Goal: Information Seeking & Learning: Learn about a topic

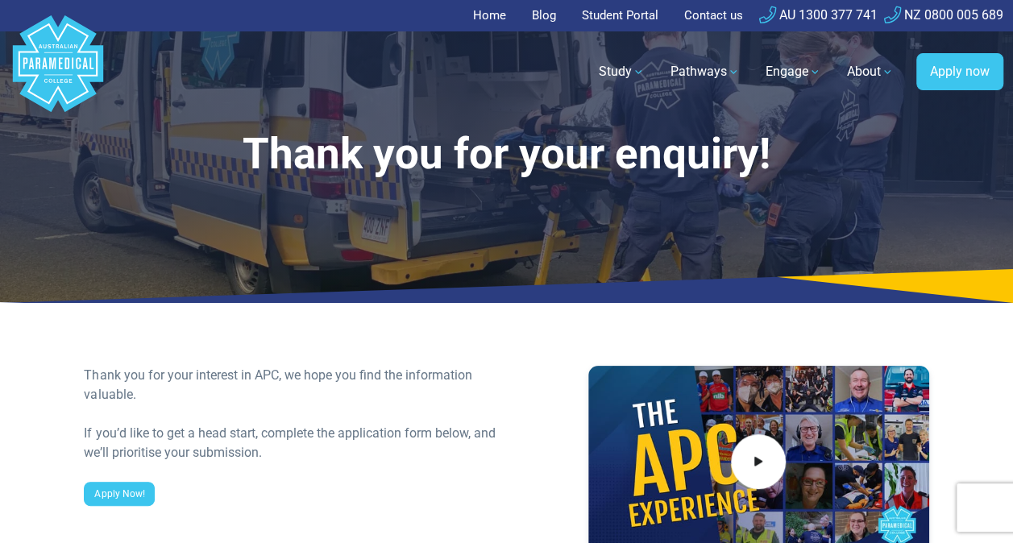
click at [475, 23] on link "Home" at bounding box center [494, 15] width 43 height 31
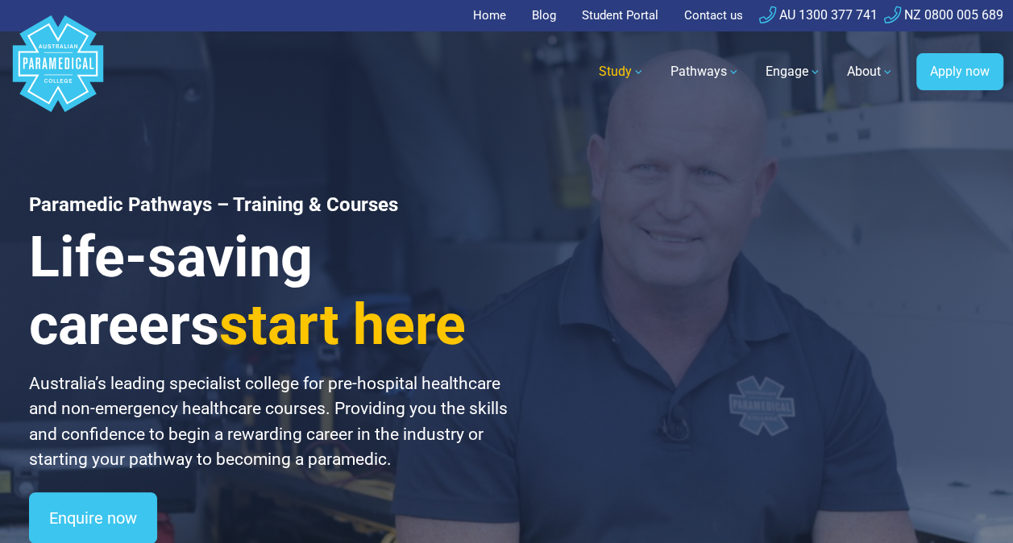
click at [625, 82] on link "Study" at bounding box center [621, 71] width 65 height 45
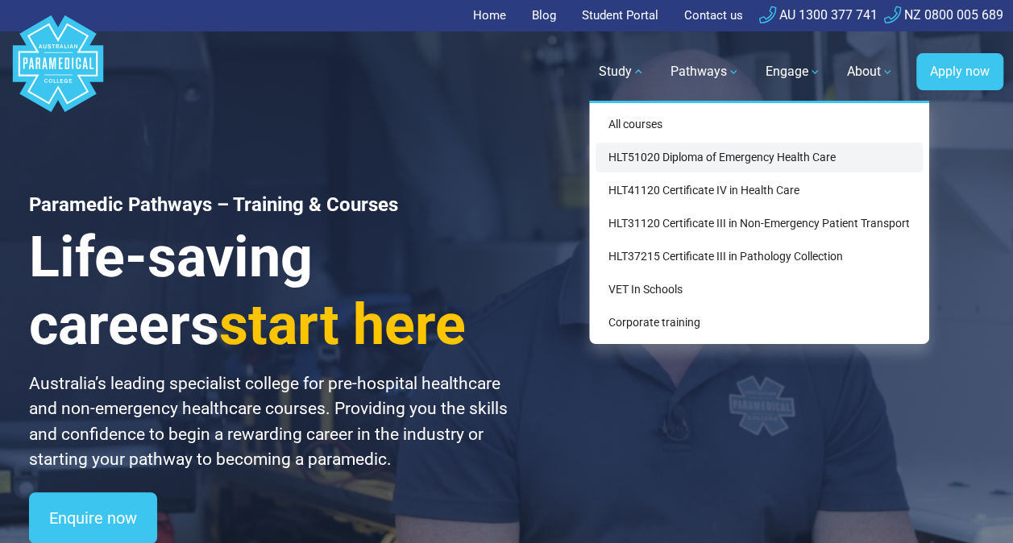
click at [794, 160] on link "HLT51020 Diploma of Emergency Health Care" at bounding box center [758, 158] width 327 height 30
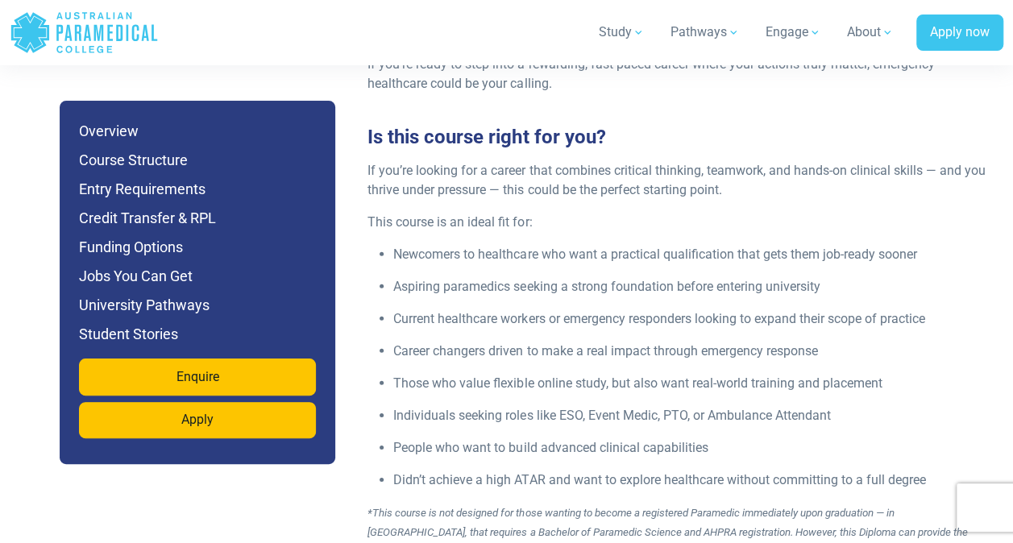
scroll to position [2292, 0]
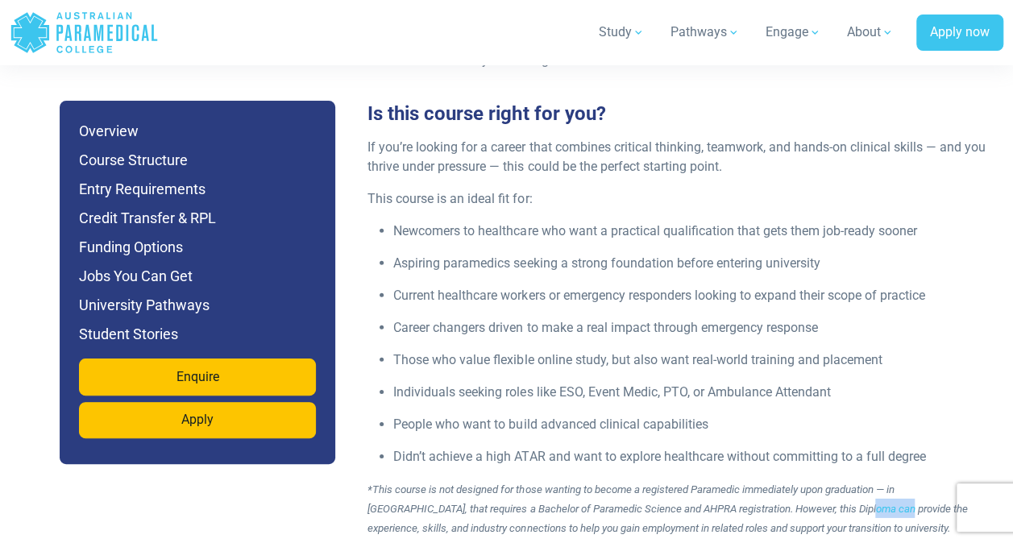
click at [922, 285] on ul "Newcomers to healthcare who want a practical qualification that gets them job-r…" at bounding box center [680, 344] width 626 height 245
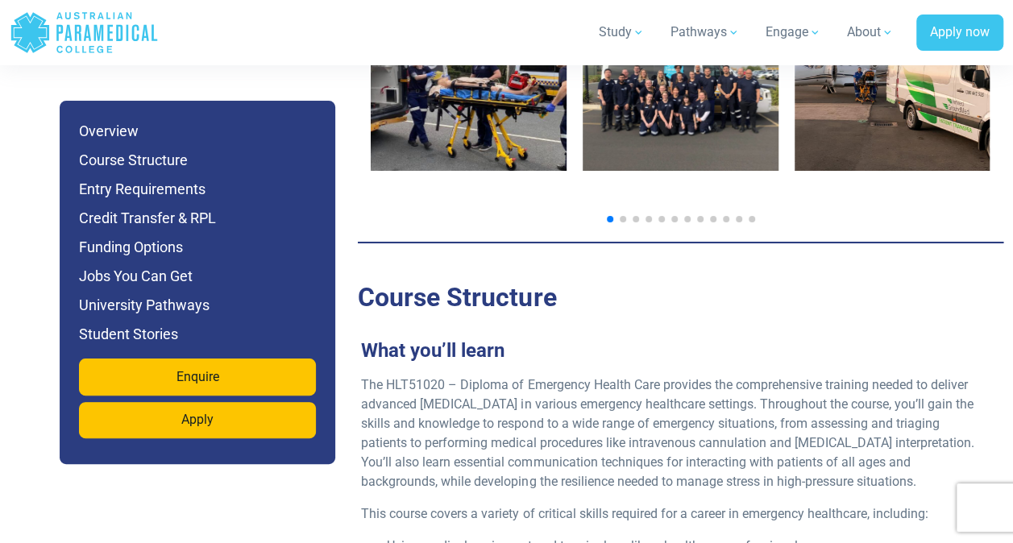
scroll to position [3021, 0]
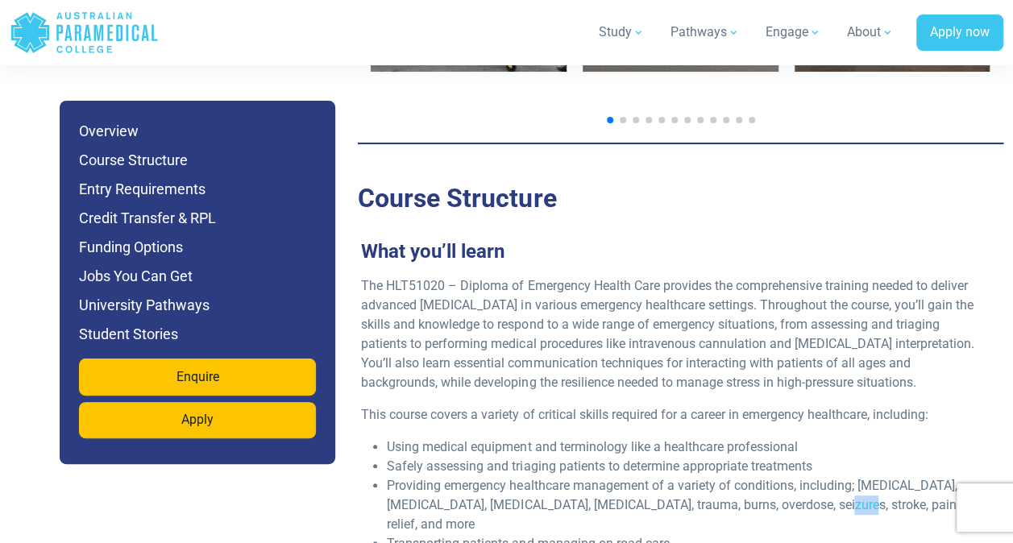
click at [916, 221] on div "What you’ll learn The HLT51020 – Diploma of Emergency Health Care provides the …" at bounding box center [673, 477] width 645 height 513
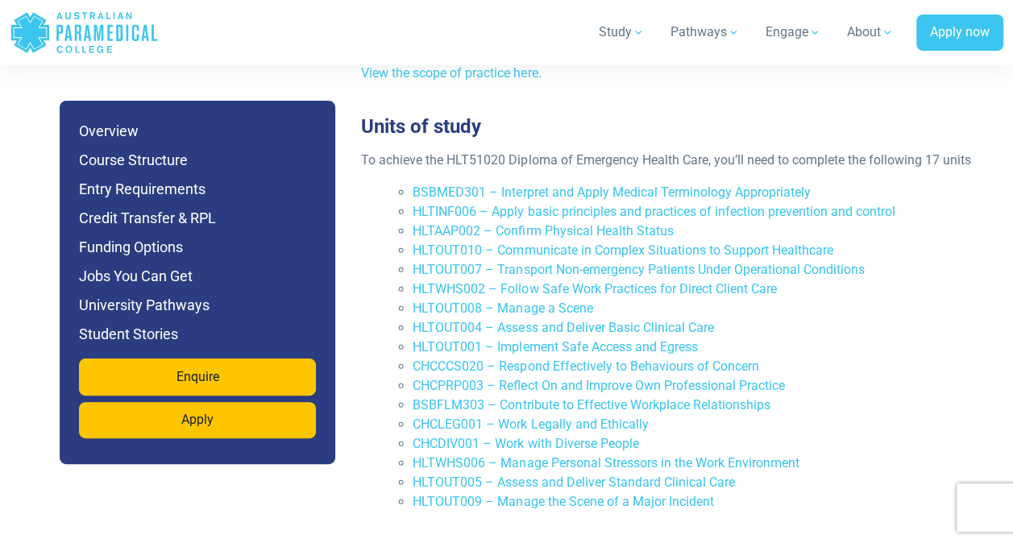
scroll to position [3651, 0]
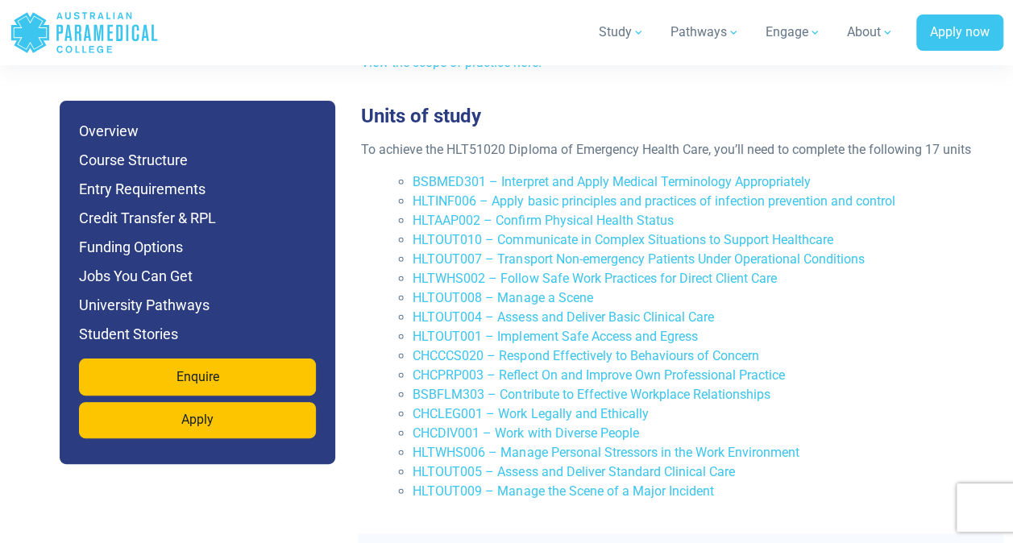
click at [826, 482] on li "HLTOUT009 – Manage the Scene of a Major Incident" at bounding box center [699, 491] width 574 height 19
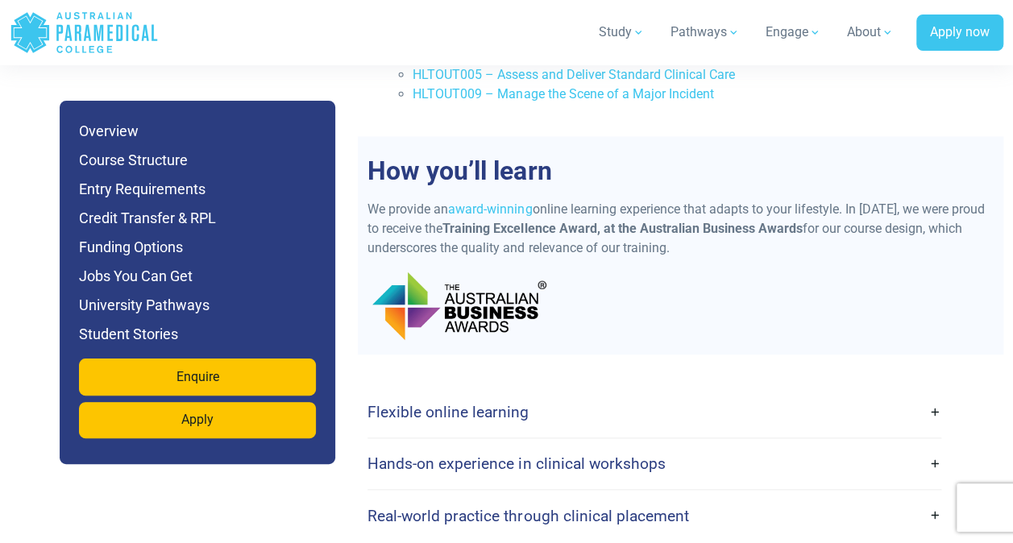
scroll to position [4049, 0]
click at [922, 392] on link "Flexible online learning" at bounding box center [654, 411] width 574 height 38
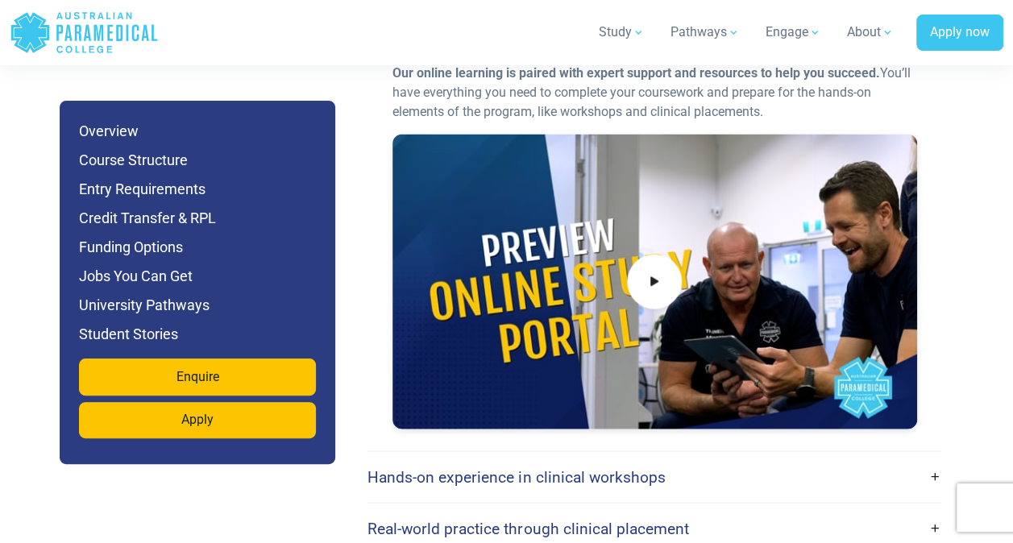
scroll to position [4628, 0]
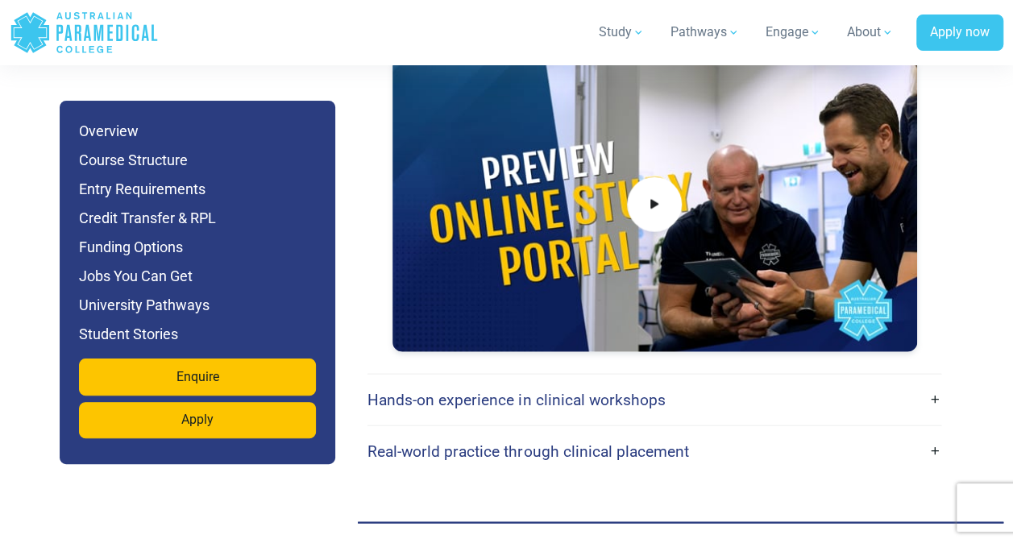
click at [914, 381] on link "Hands-on experience in clinical workshops" at bounding box center [654, 400] width 574 height 38
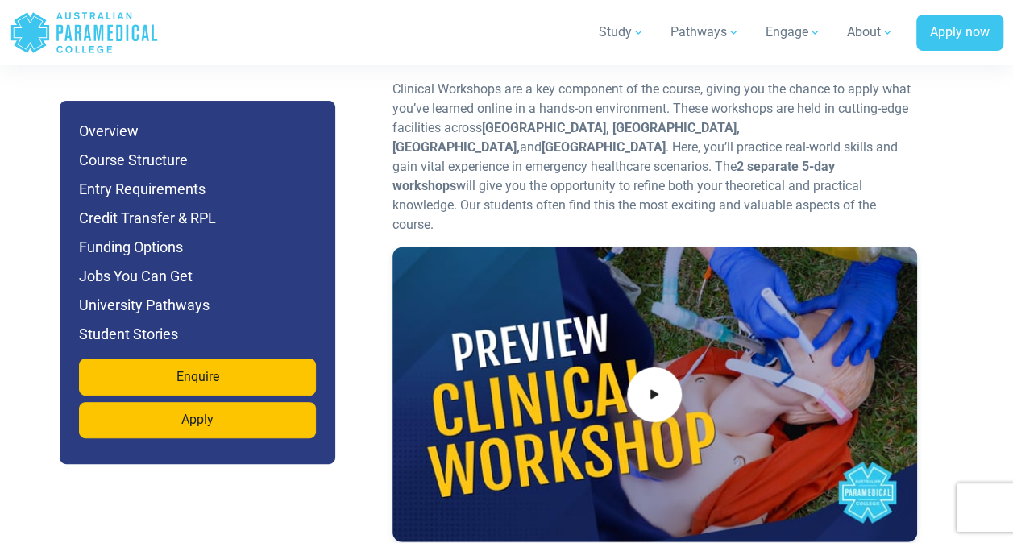
scroll to position [5007, 0]
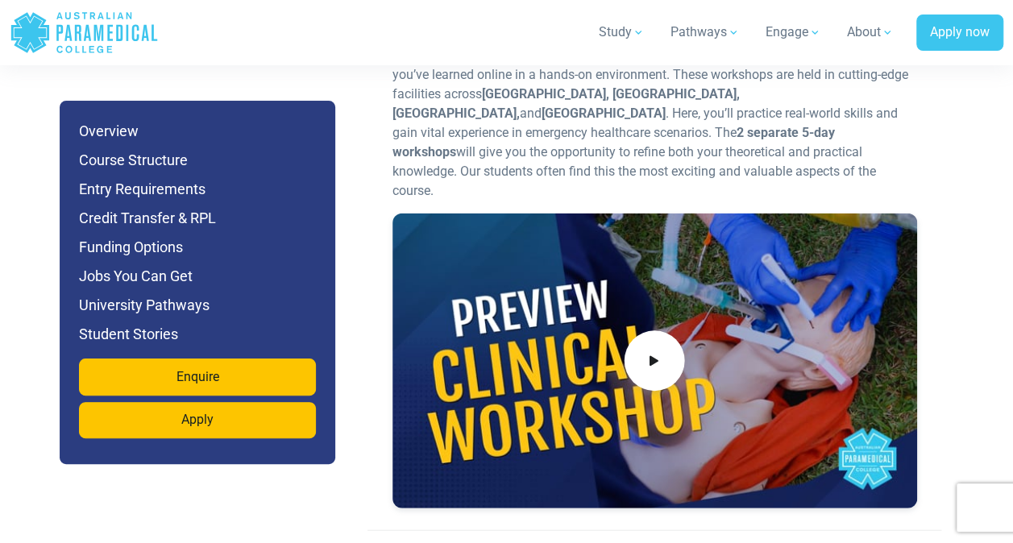
click at [652, 330] on span at bounding box center [654, 360] width 60 height 60
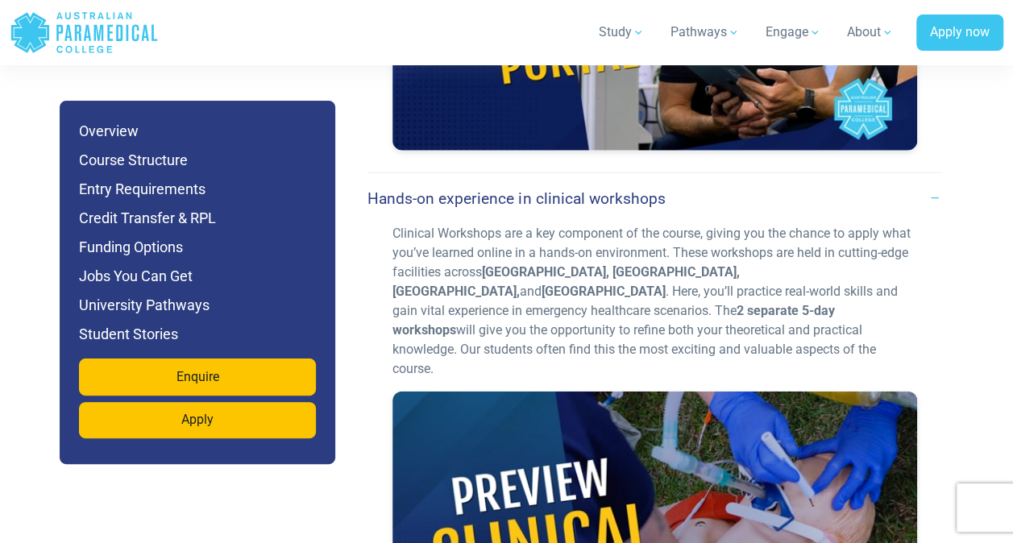
scroll to position [4815, 0]
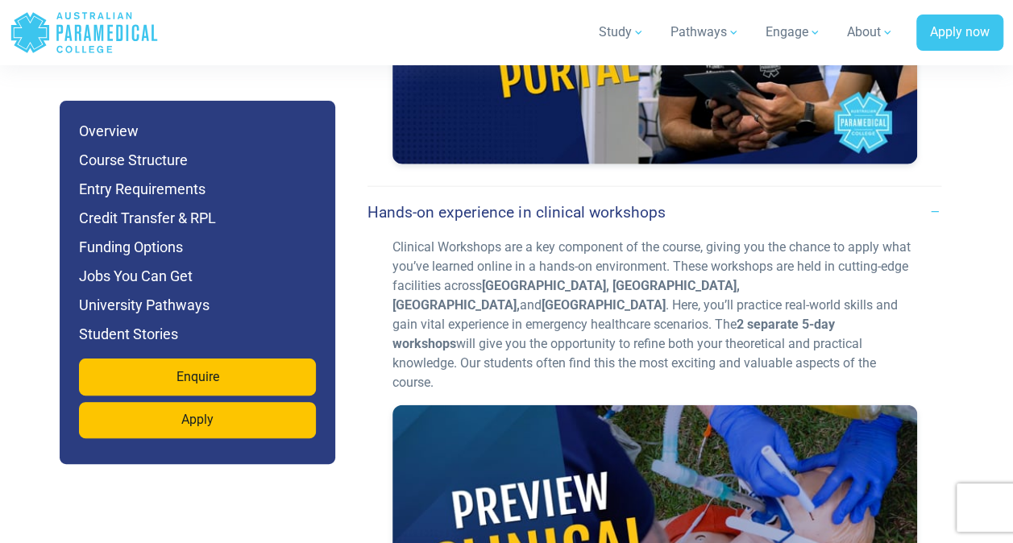
click at [926, 193] on link "Hands-on experience in clinical workshops" at bounding box center [654, 212] width 574 height 38
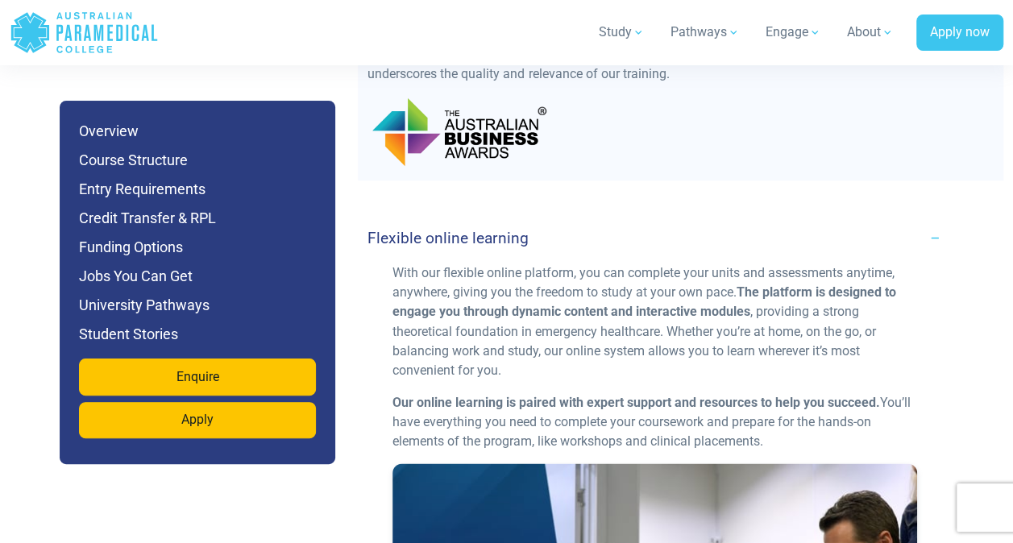
scroll to position [4210, 0]
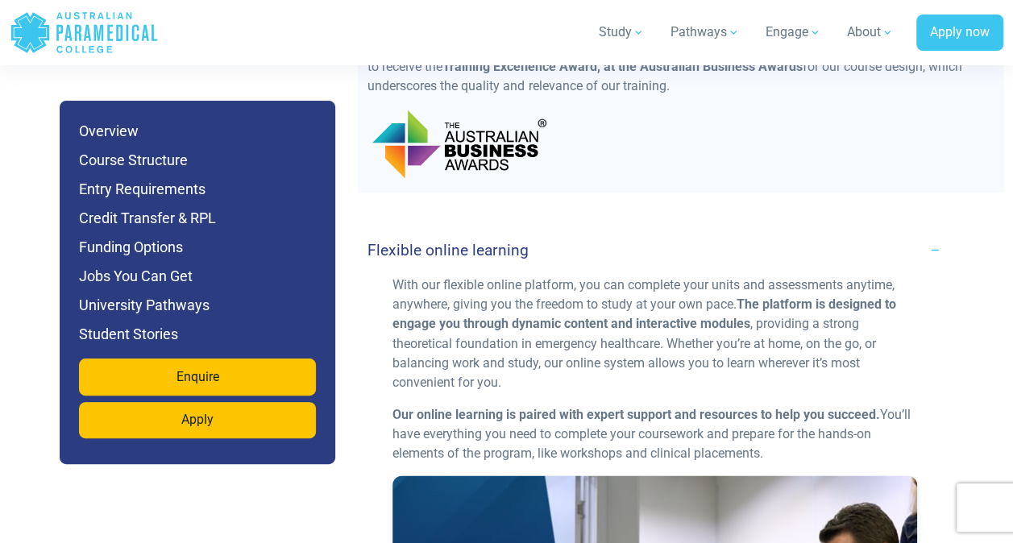
click at [930, 231] on link "Flexible online learning" at bounding box center [654, 250] width 574 height 38
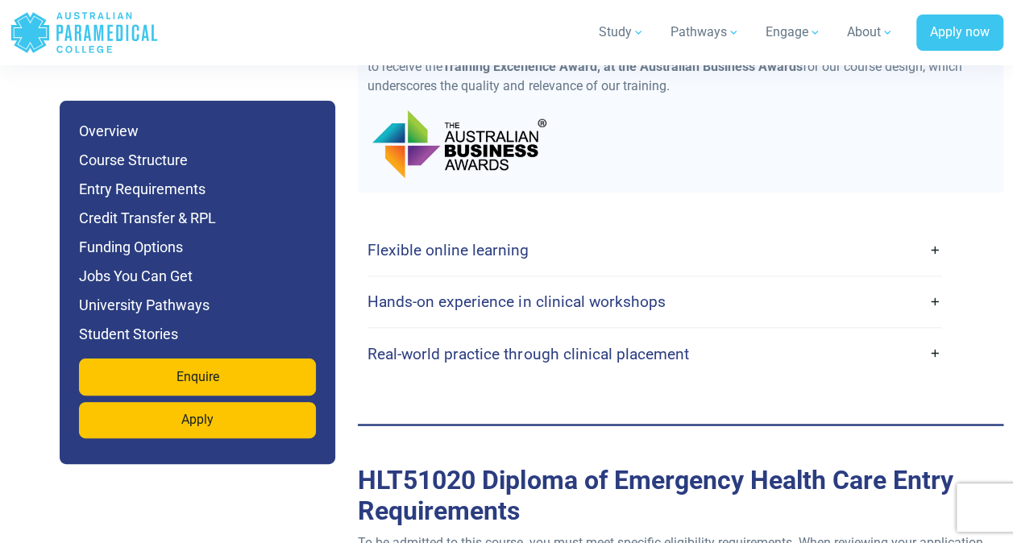
click at [926, 334] on link "Real-world practice through clinical placement" at bounding box center [654, 353] width 574 height 38
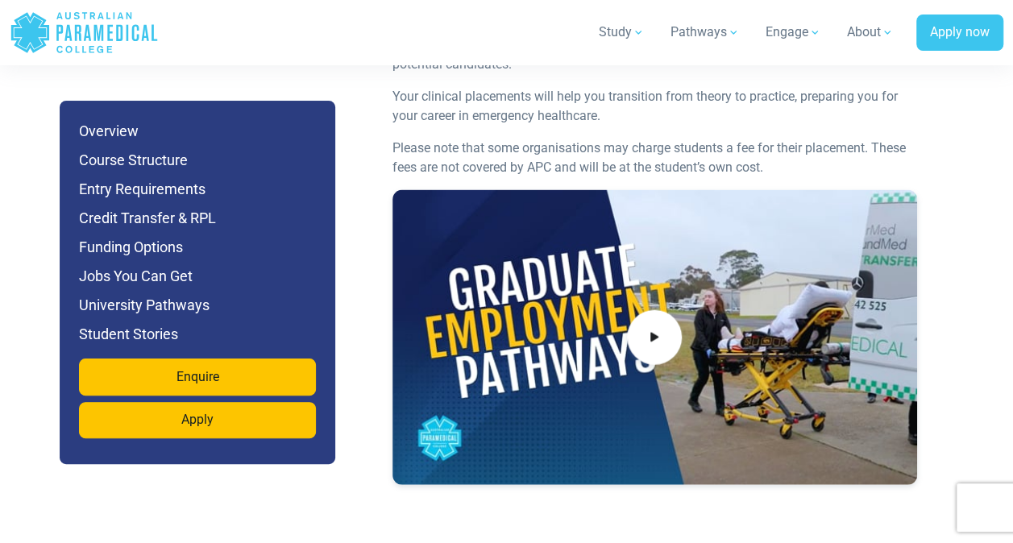
scroll to position [4694, 0]
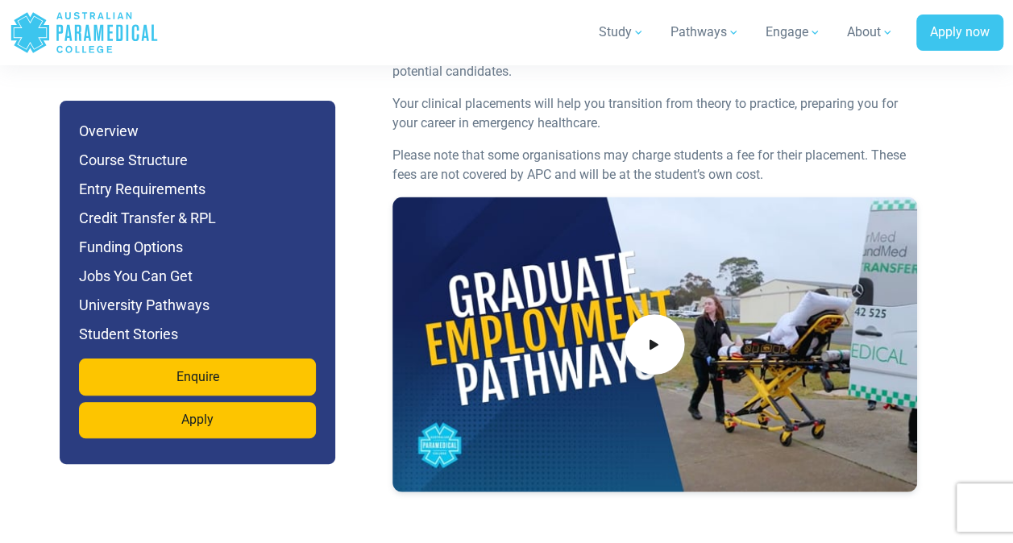
click at [652, 335] on span at bounding box center [654, 344] width 60 height 60
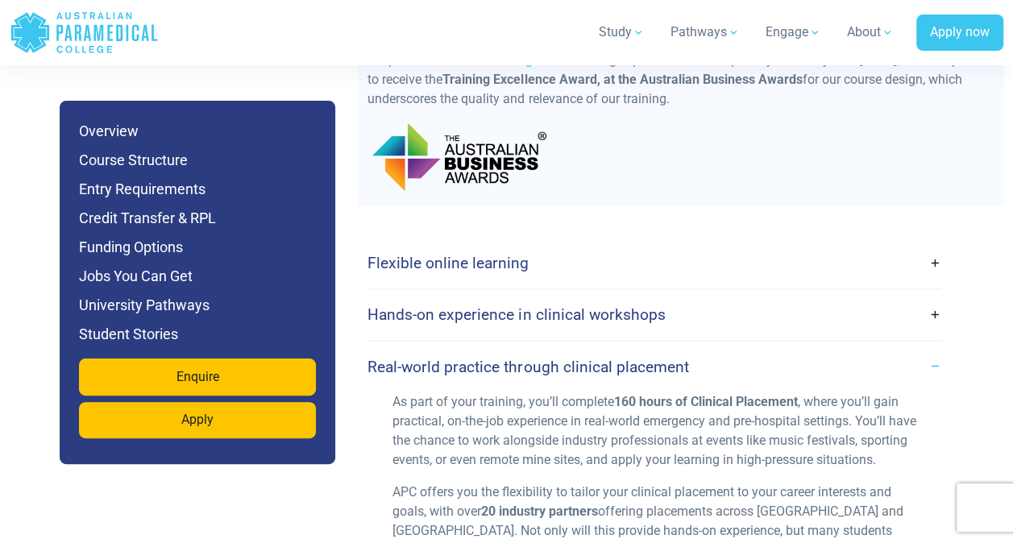
scroll to position [4191, 0]
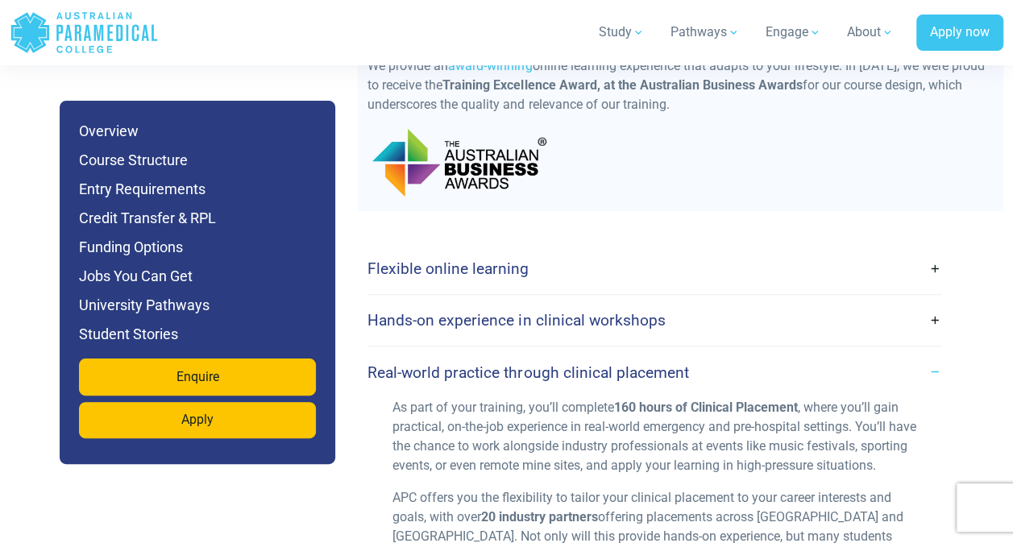
click at [925, 353] on link "Real-world practice through clinical placement" at bounding box center [654, 372] width 574 height 38
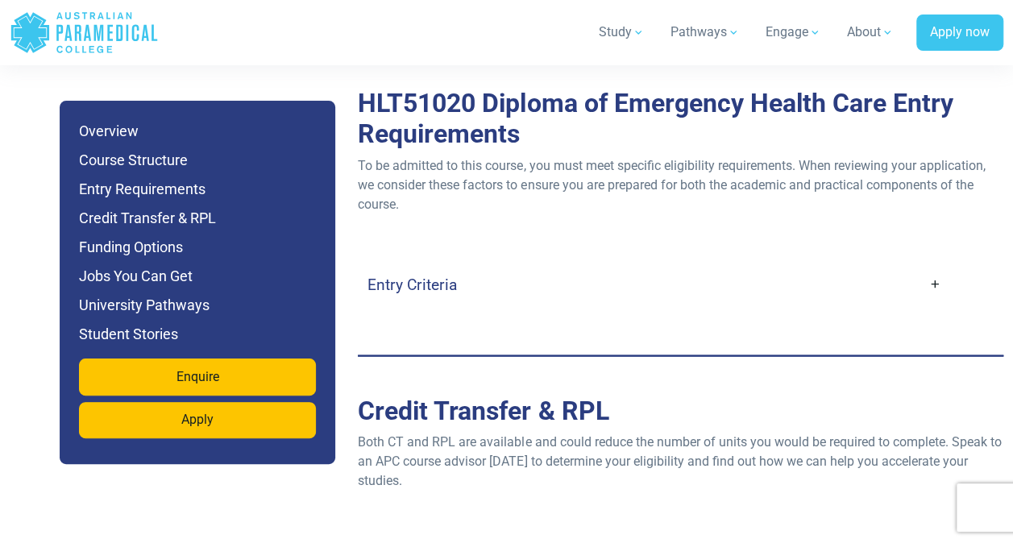
scroll to position [4581, 0]
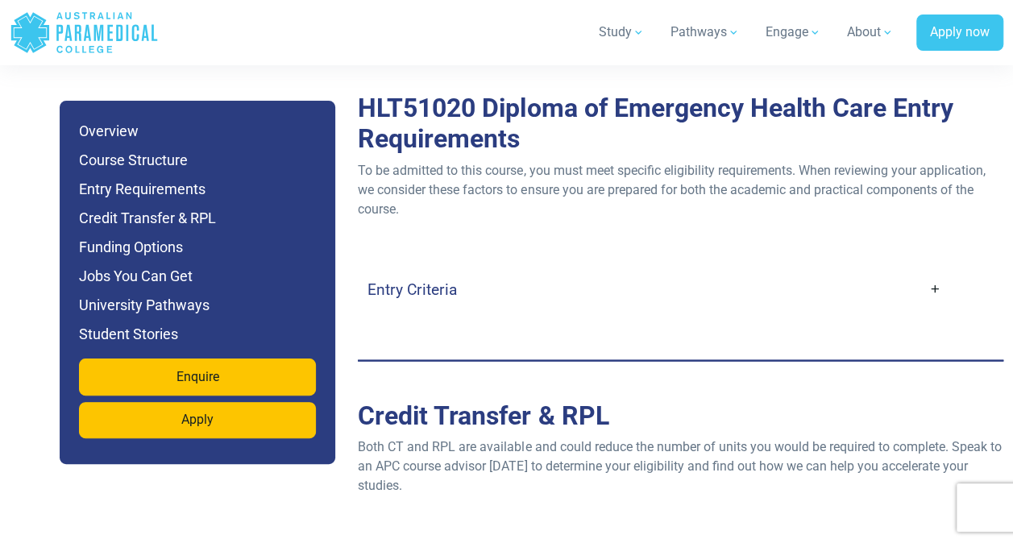
click at [922, 271] on link "Entry Criteria" at bounding box center [654, 290] width 574 height 38
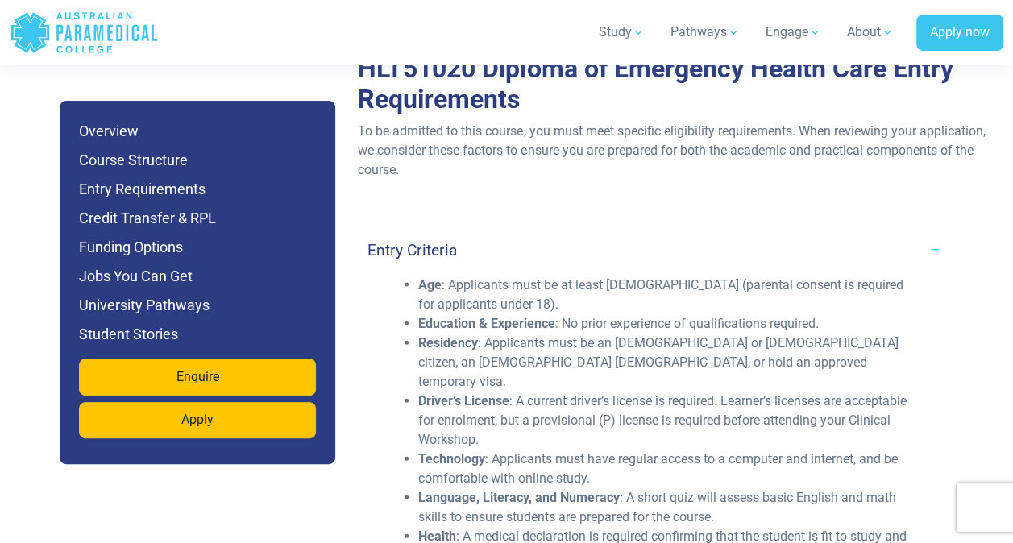
scroll to position [4606, 0]
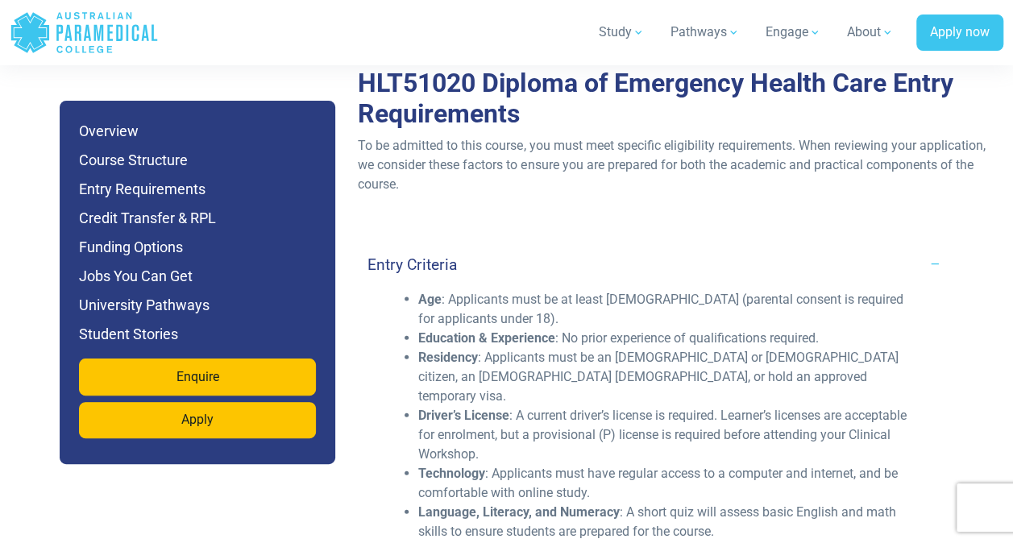
click at [923, 246] on link "Entry Criteria" at bounding box center [654, 265] width 574 height 38
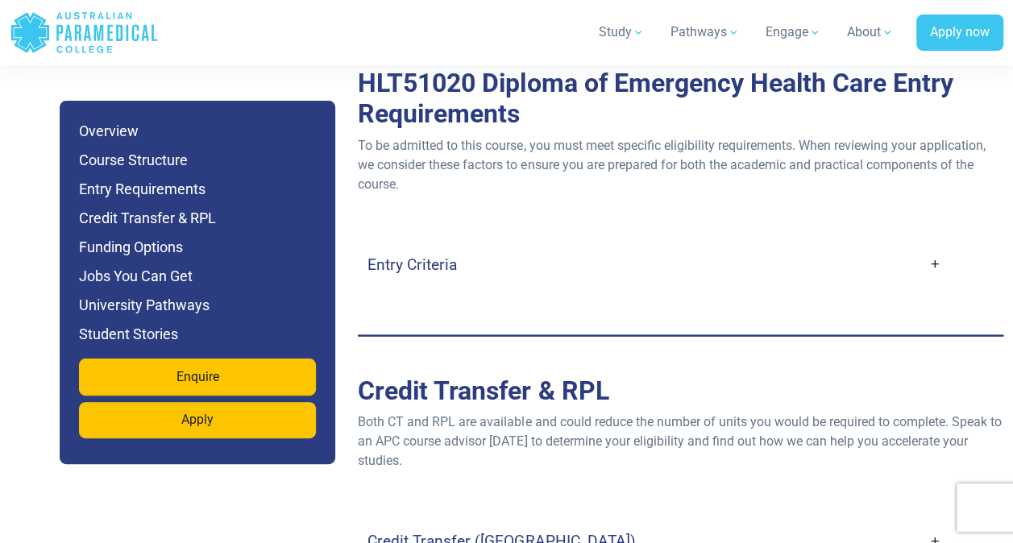
click at [938, 246] on link "Entry Criteria" at bounding box center [654, 265] width 574 height 38
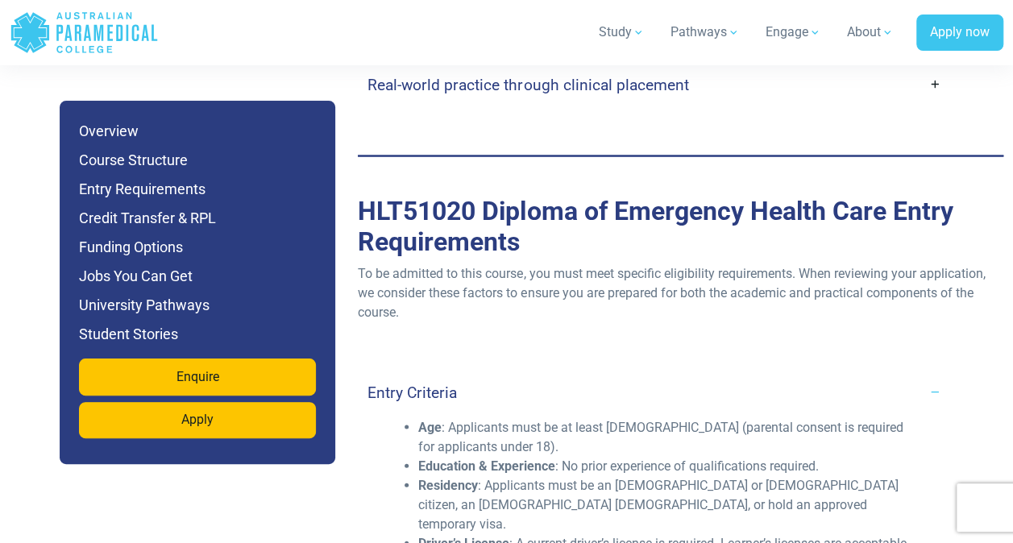
scroll to position [4483, 0]
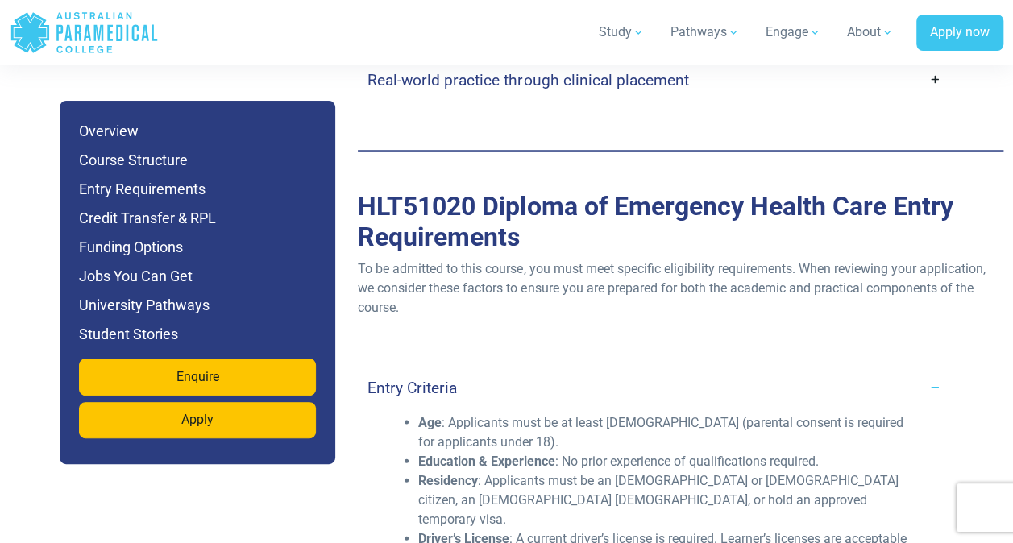
click at [923, 368] on link "Entry Criteria" at bounding box center [654, 387] width 574 height 38
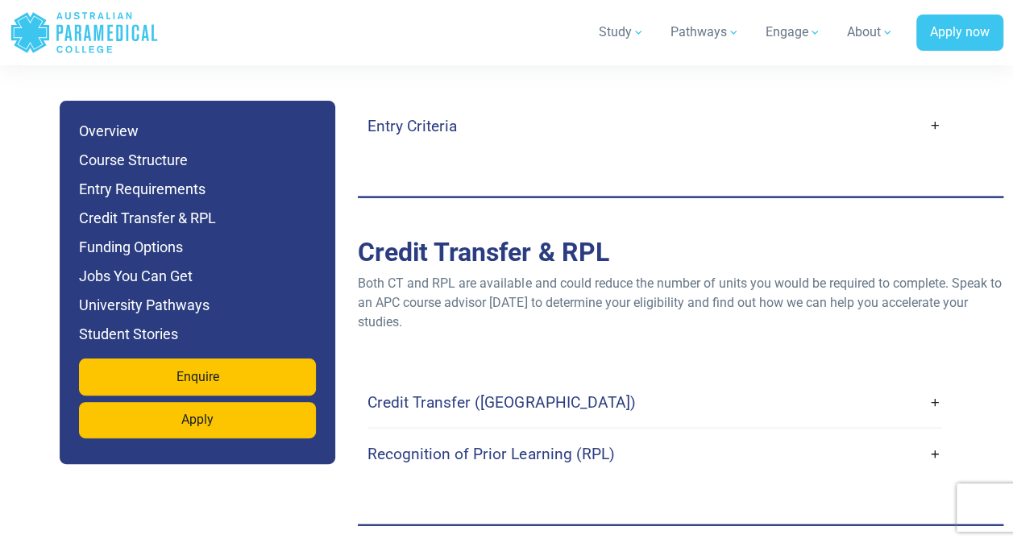
scroll to position [4749, 0]
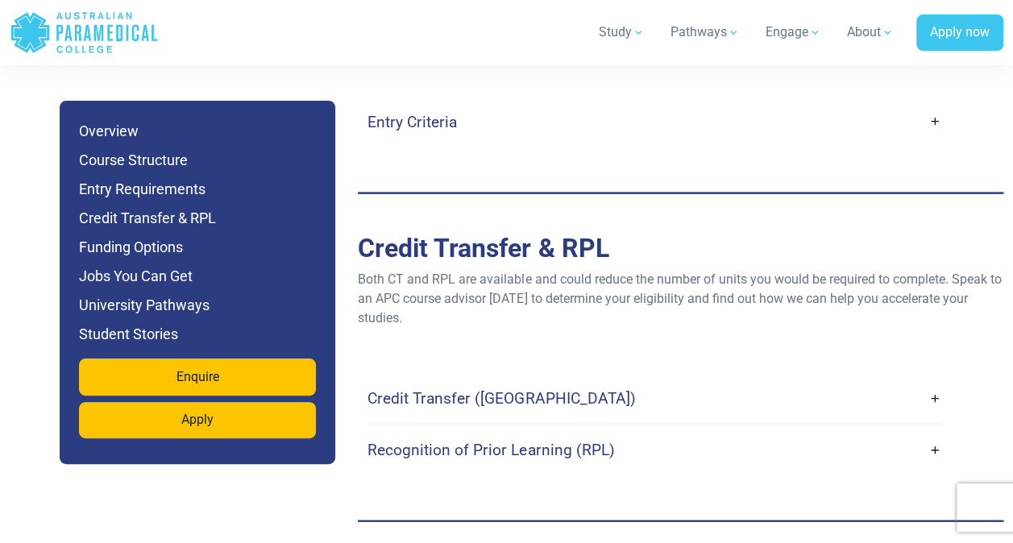
click at [926, 379] on link "Credit Transfer (CT)" at bounding box center [654, 398] width 574 height 38
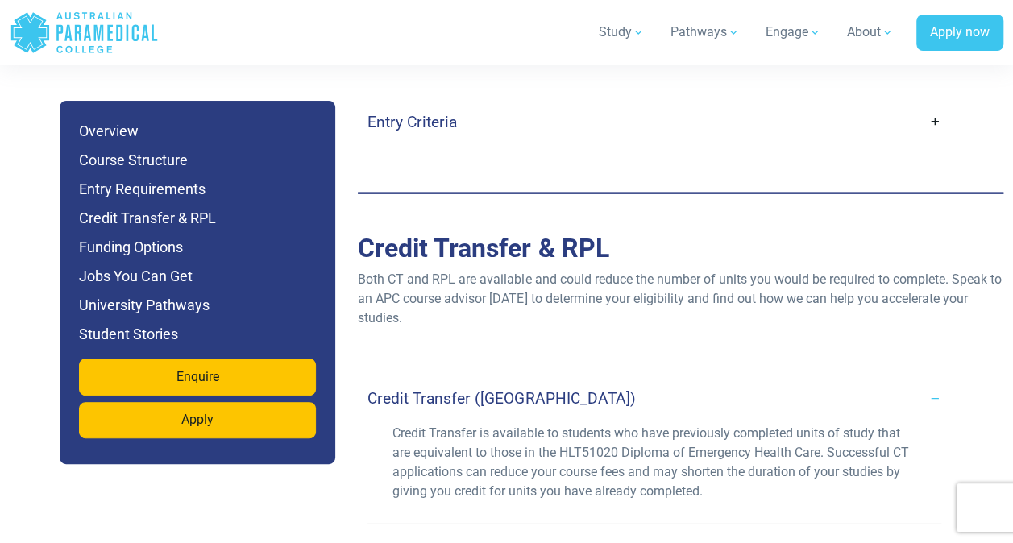
click at [928, 379] on link "Credit Transfer (CT)" at bounding box center [654, 398] width 574 height 38
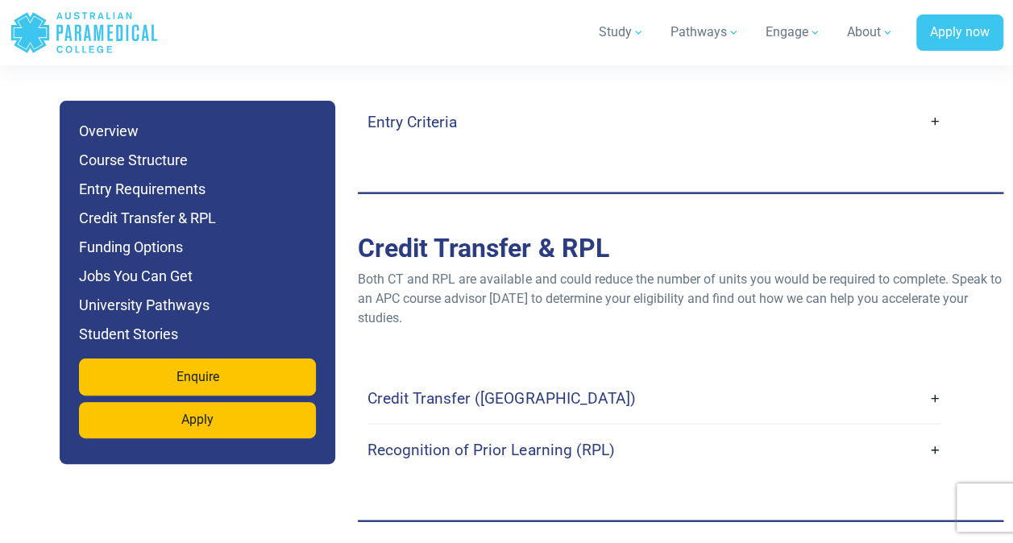
click at [918, 431] on link "Recognition of Prior Learning (RPL)" at bounding box center [654, 450] width 574 height 38
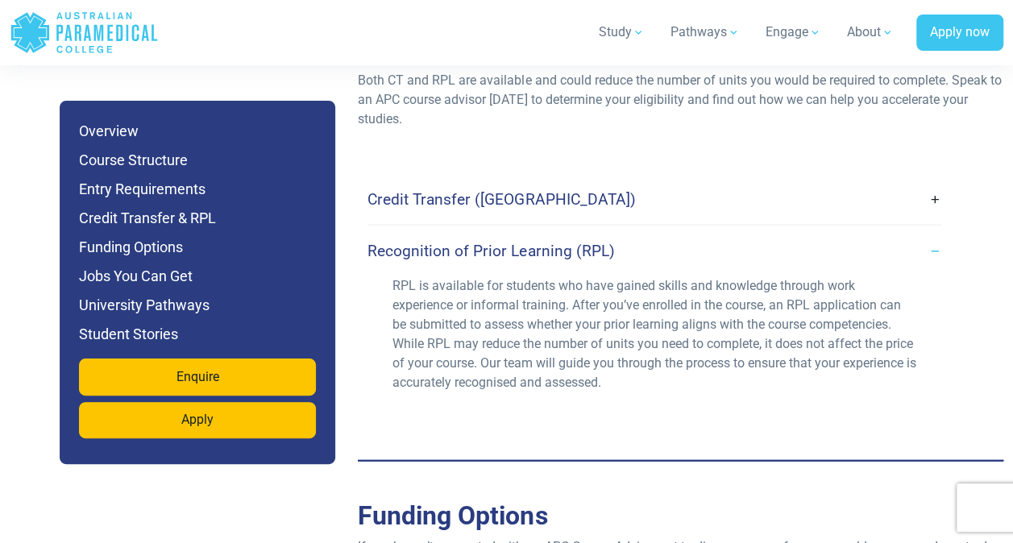
scroll to position [4948, 0]
click at [933, 231] on link "Recognition of Prior Learning (RPL)" at bounding box center [654, 250] width 574 height 38
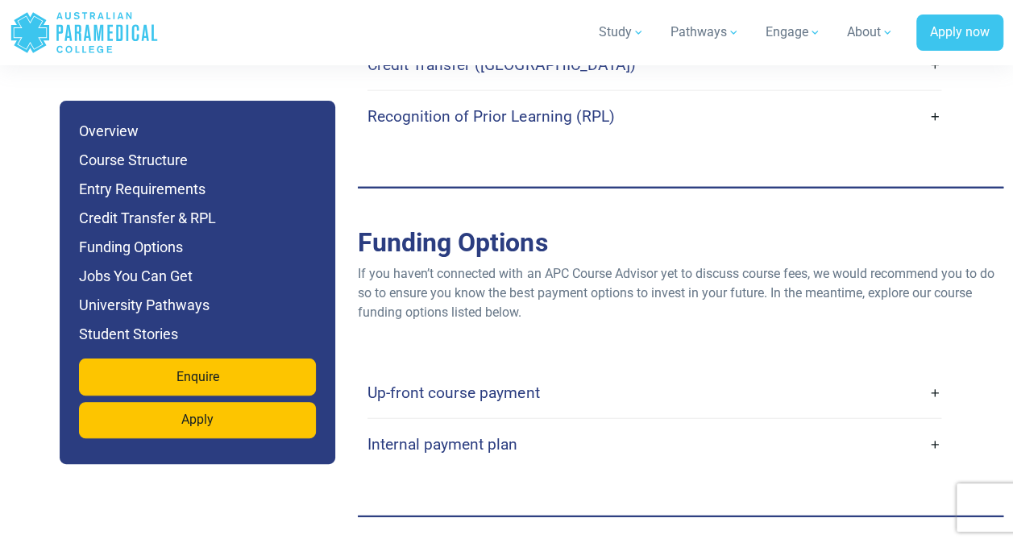
scroll to position [5083, 0]
click at [930, 425] on link "Internal payment plan" at bounding box center [654, 444] width 574 height 38
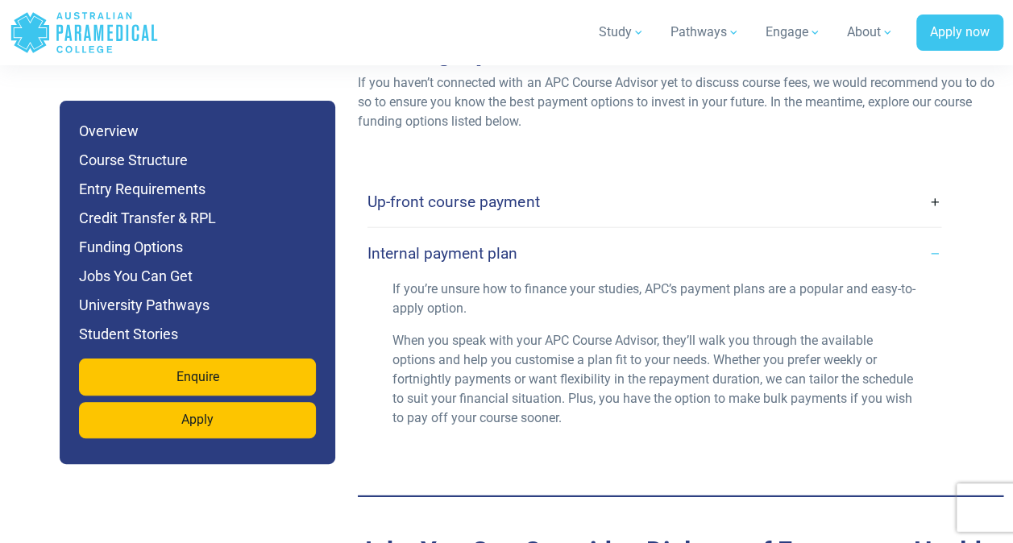
scroll to position [5260, 0]
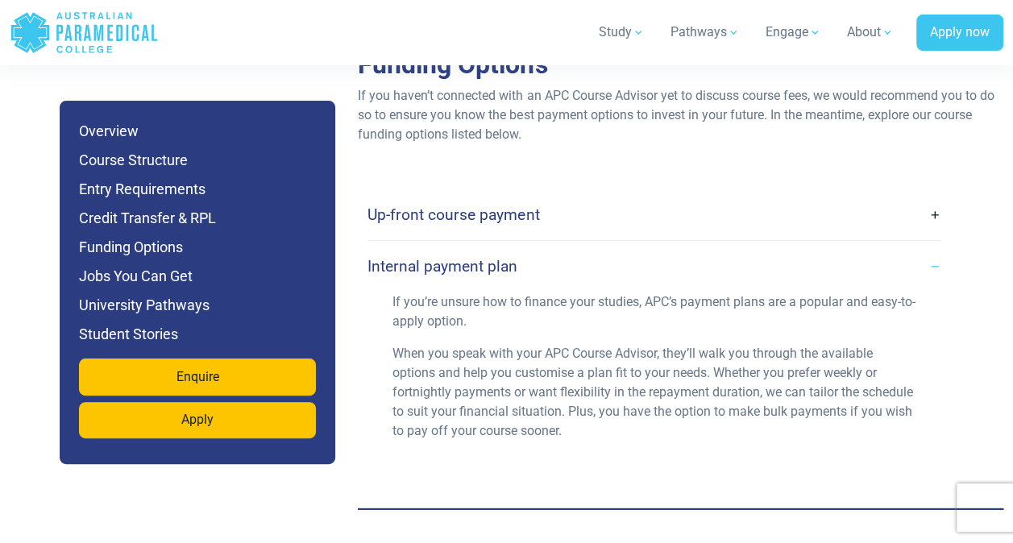
click at [924, 247] on link "Internal payment plan" at bounding box center [654, 266] width 574 height 38
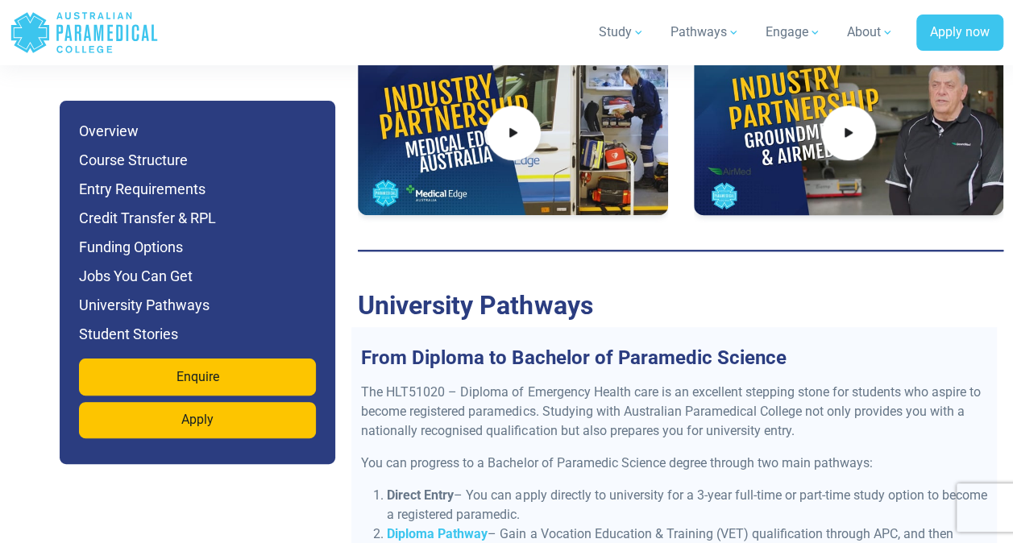
scroll to position [6549, 0]
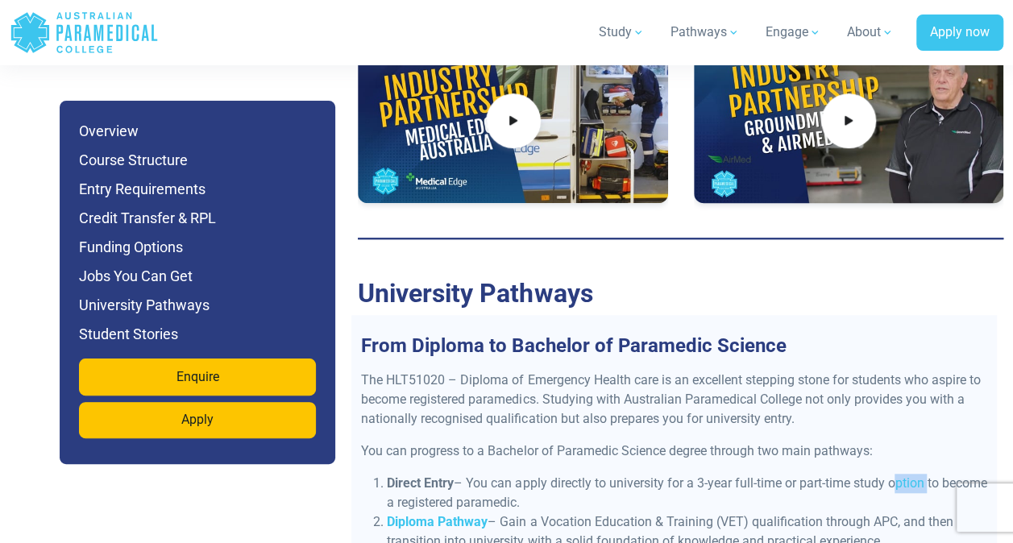
click at [848, 315] on div "From Diploma to Bachelor of Paramedic Science The HLT51020 – Diploma of Emergen…" at bounding box center [673, 491] width 645 height 352
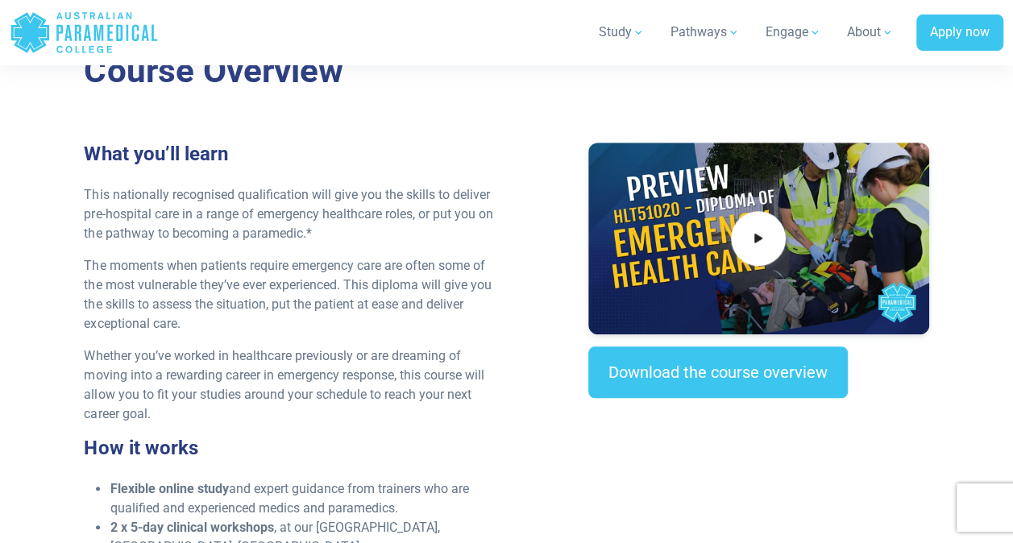
scroll to position [0, 0]
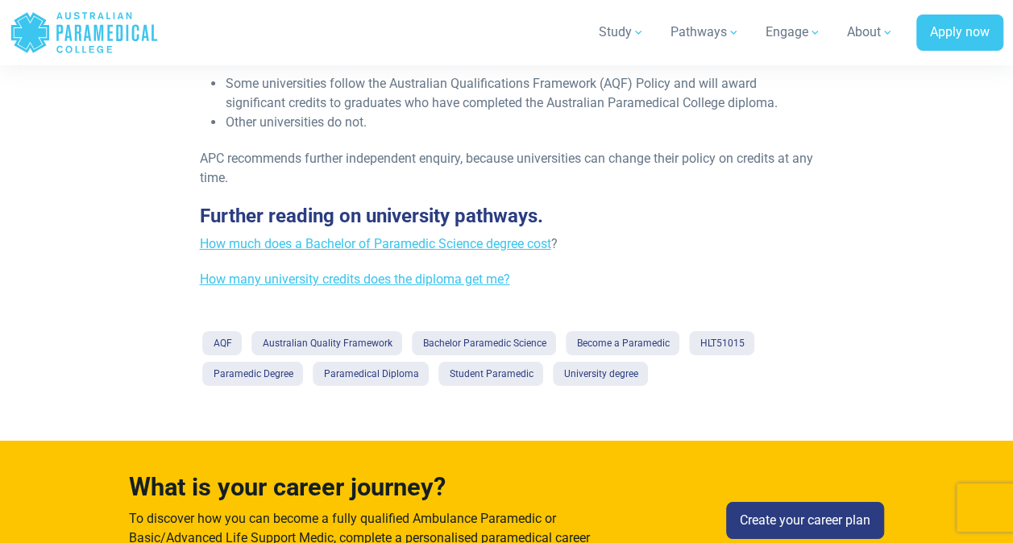
scroll to position [2800, 0]
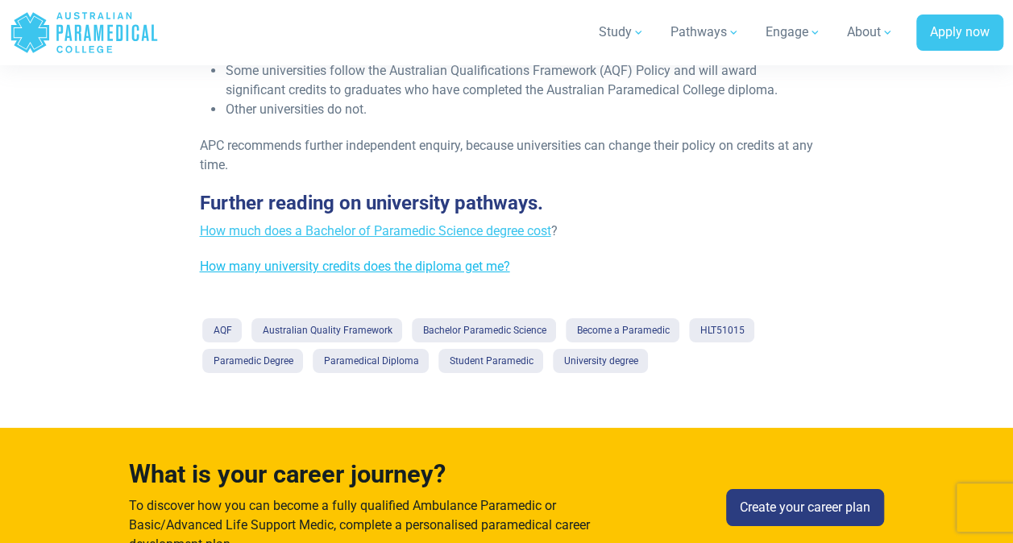
click at [454, 274] on link "How many university credits does the diploma get me?" at bounding box center [354, 266] width 310 height 15
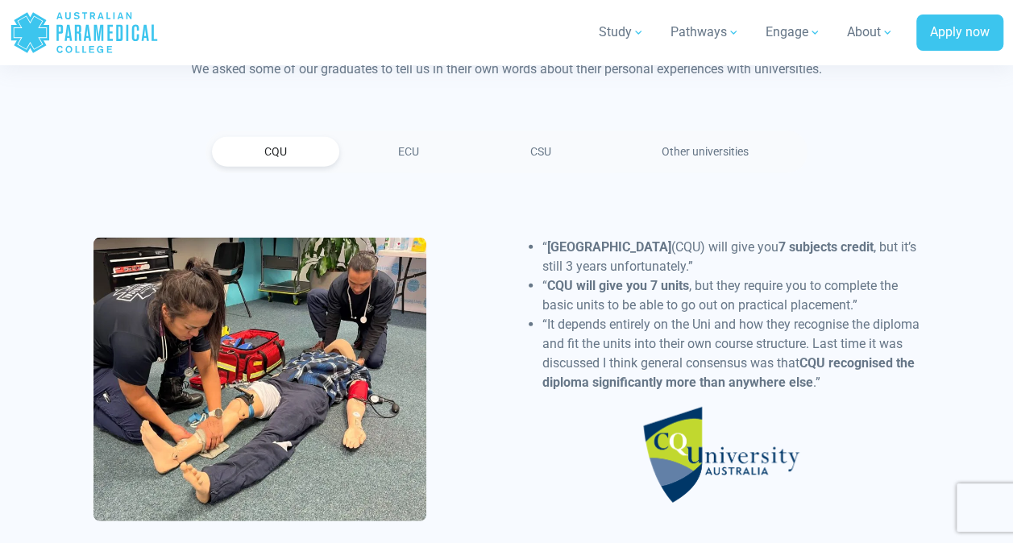
scroll to position [1947, 0]
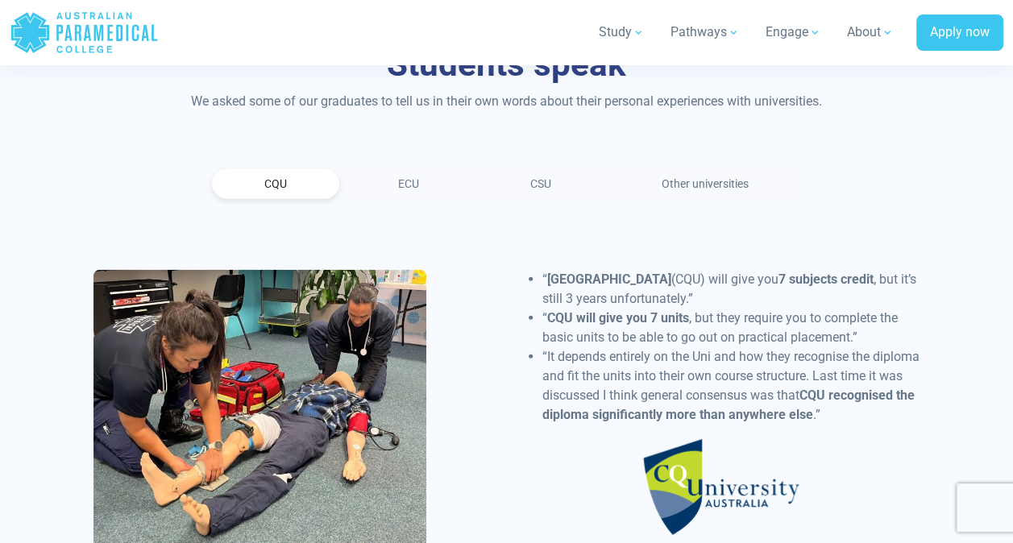
click at [439, 168] on ul "CQU ECU CSU Other universities" at bounding box center [506, 184] width 602 height 43
drag, startPoint x: 439, startPoint y: 168, endPoint x: 403, endPoint y: 184, distance: 39.7
click at [403, 184] on ul "CQU ECU CSU Other universities" at bounding box center [506, 184] width 602 height 43
click at [405, 184] on link "ECU" at bounding box center [409, 184] width 126 height 30
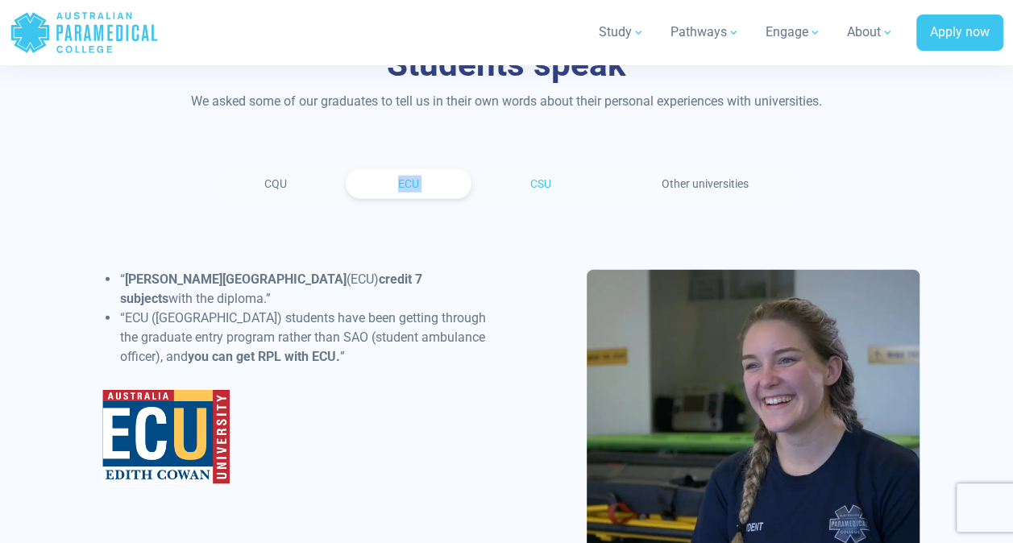
click at [545, 180] on link "CSU" at bounding box center [541, 184] width 126 height 30
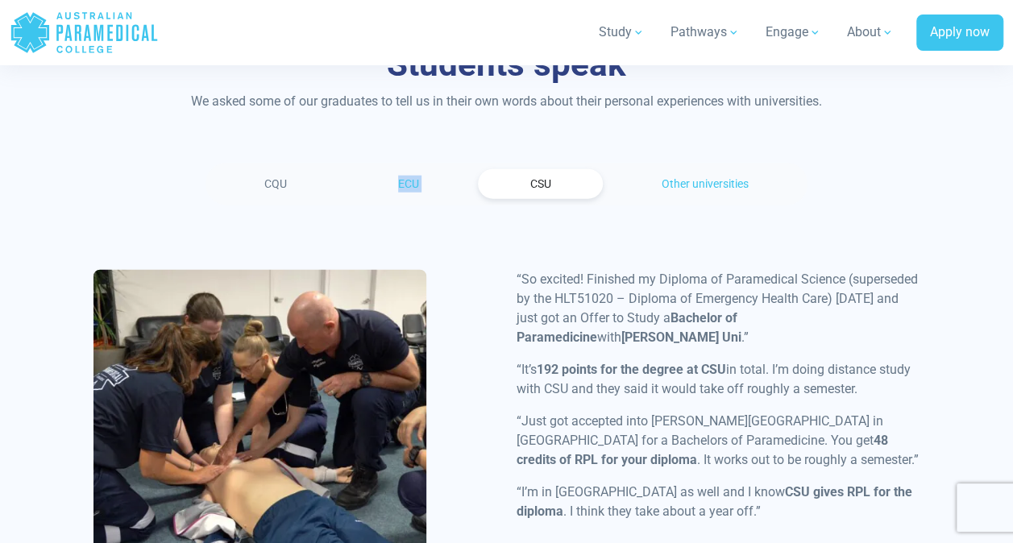
click at [706, 184] on link "Other universities" at bounding box center [705, 184] width 192 height 30
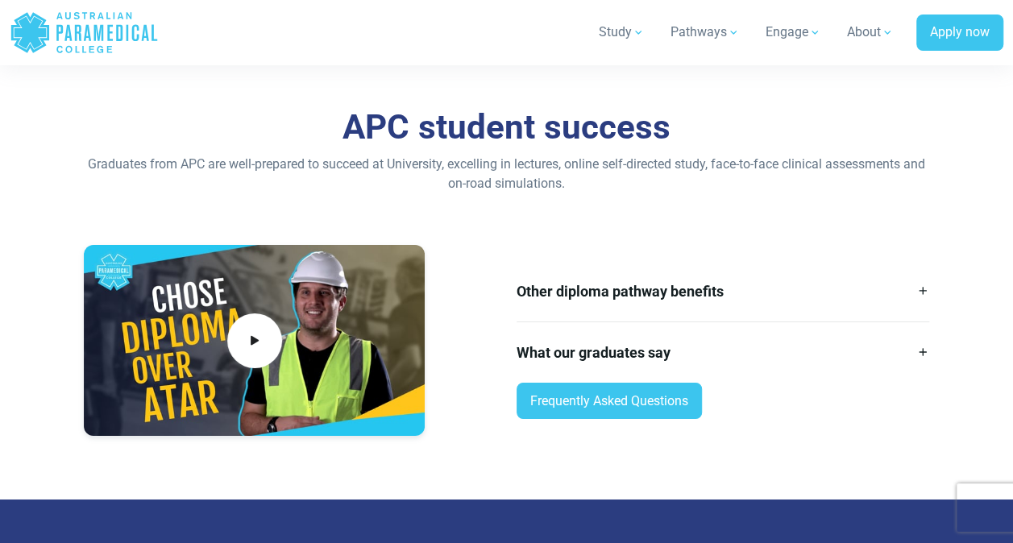
scroll to position [2677, 0]
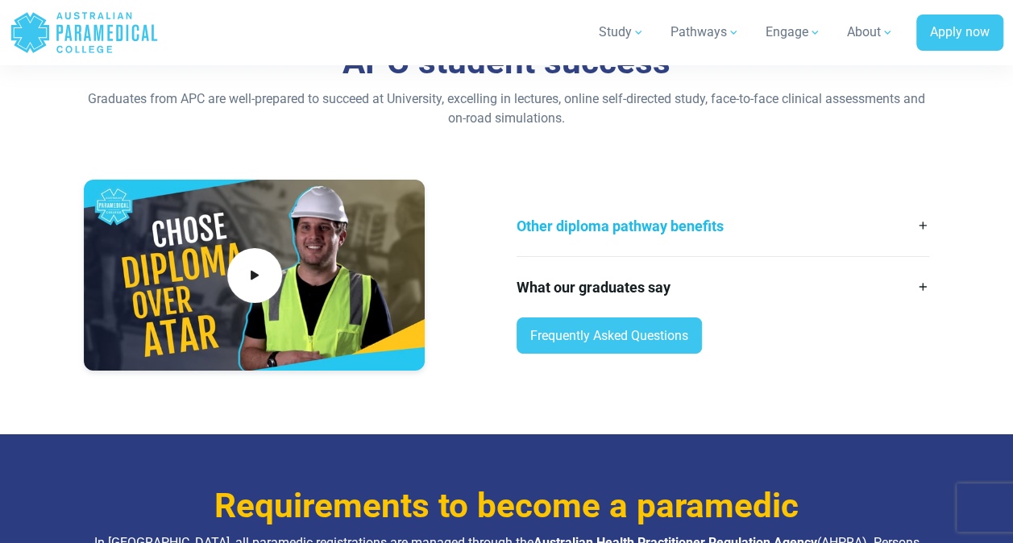
click at [926, 219] on link "Other diploma pathway benefits" at bounding box center [722, 226] width 412 height 60
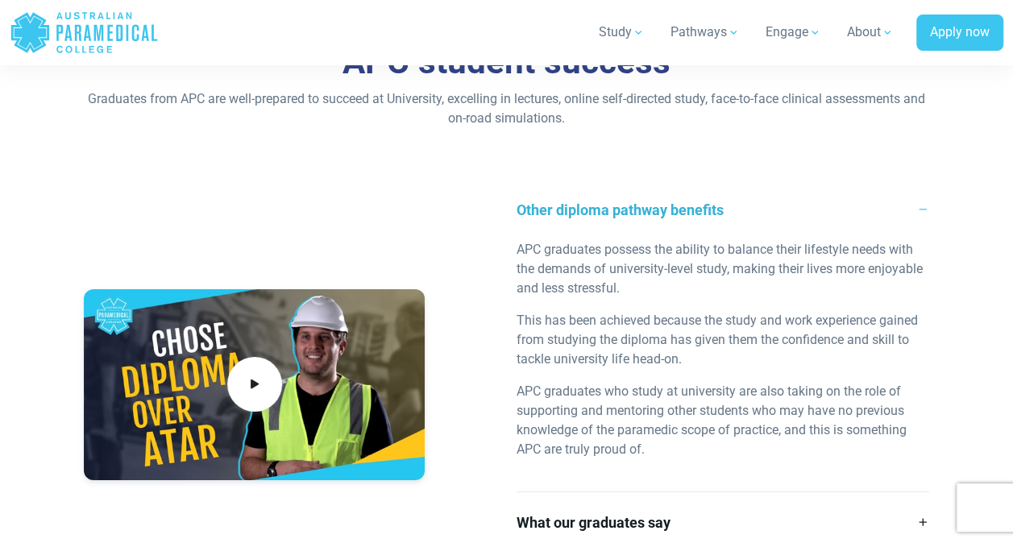
click at [926, 219] on link "Other diploma pathway benefits" at bounding box center [722, 210] width 412 height 60
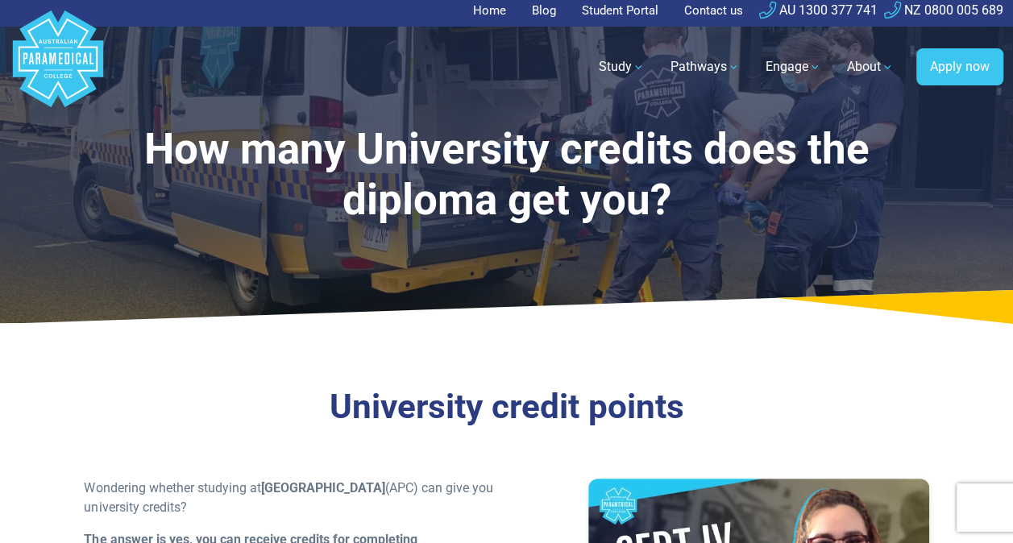
scroll to position [0, 0]
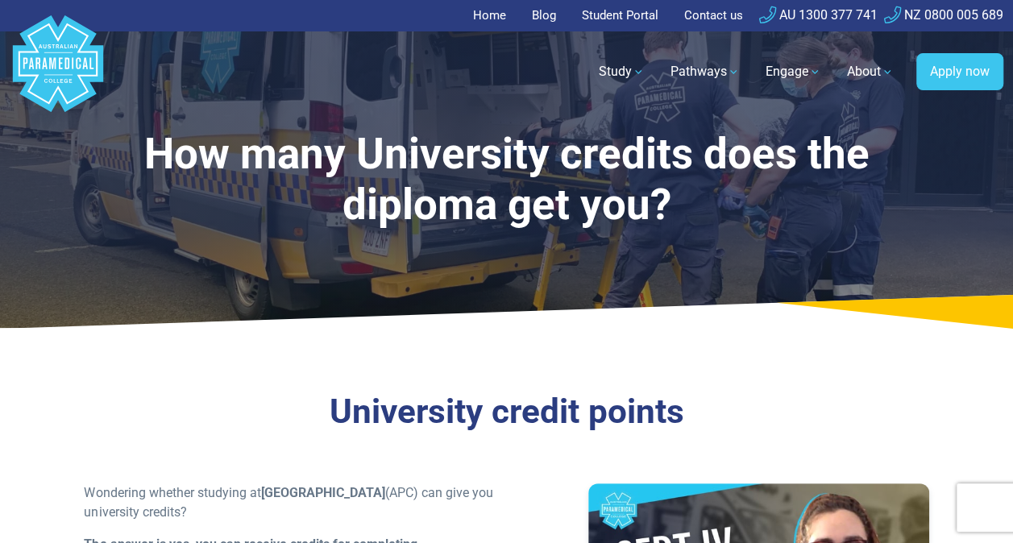
click at [619, 13] on link "Student Portal" at bounding box center [620, 15] width 96 height 31
